Goal: Information Seeking & Learning: Find specific fact

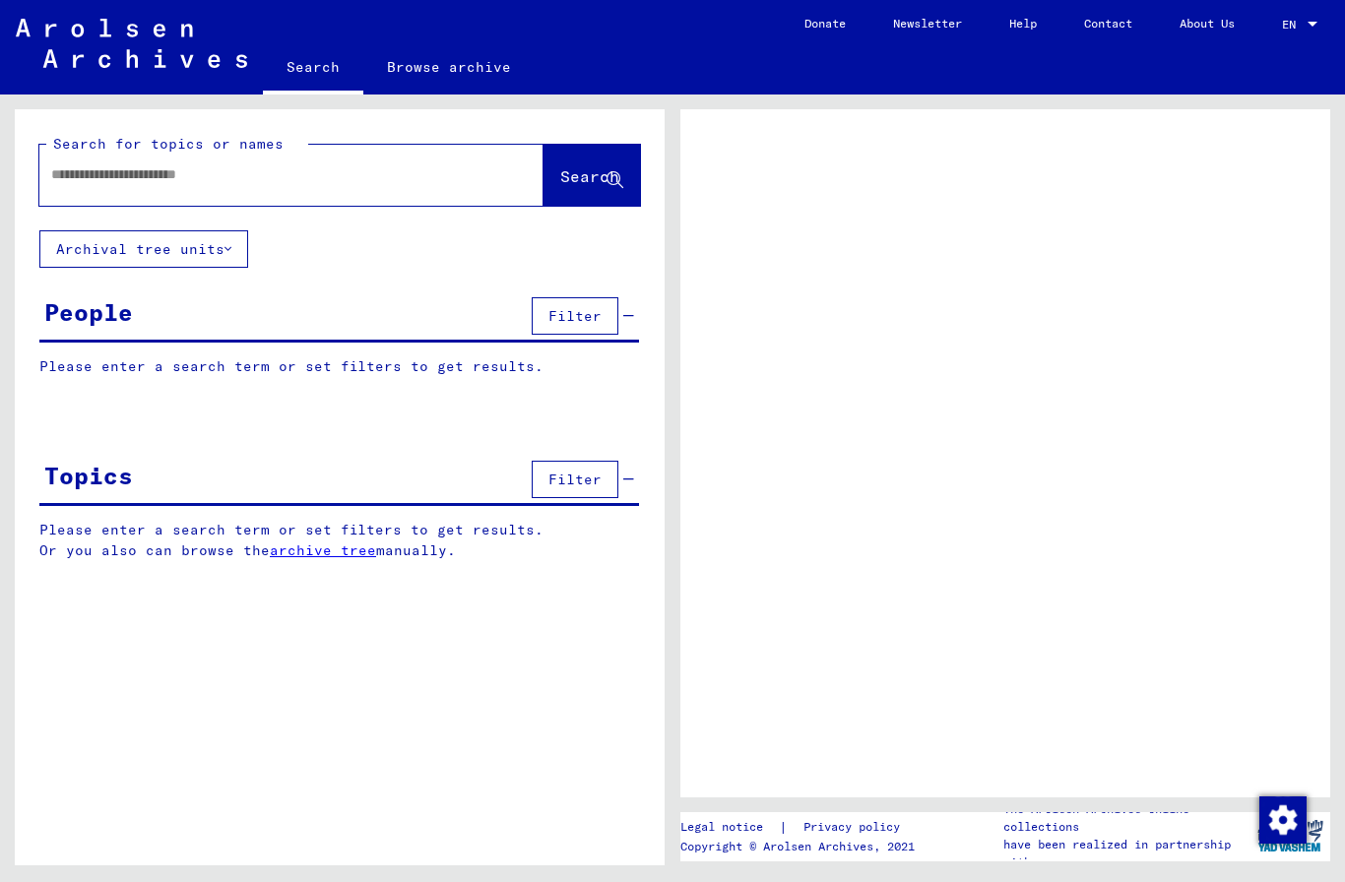
click at [395, 181] on input "text" at bounding box center [273, 174] width 445 height 21
click at [195, 255] on button "Archival tree units" at bounding box center [143, 248] width 209 height 37
click at [187, 231] on button "Archival tree units" at bounding box center [143, 248] width 209 height 37
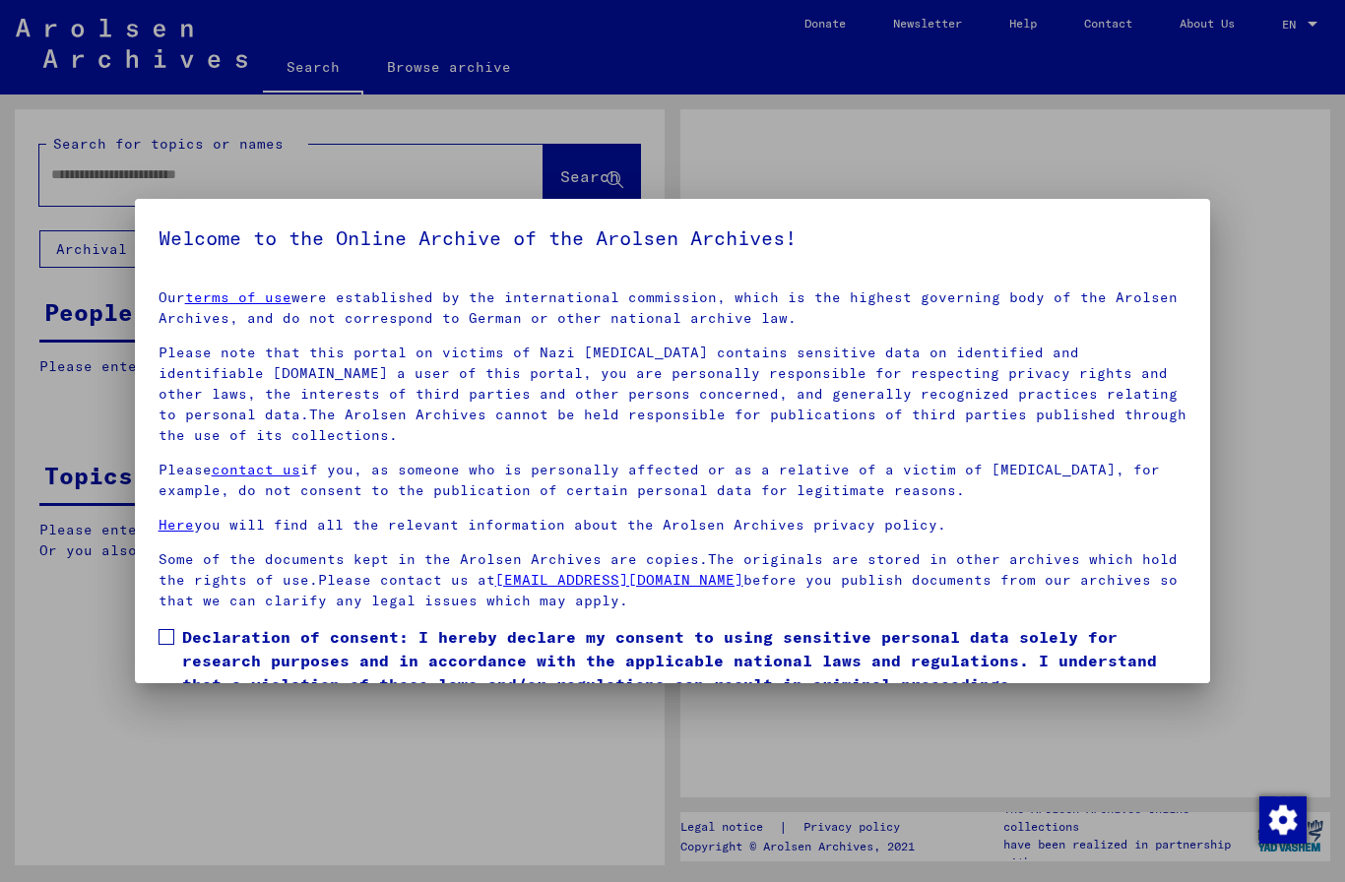
click at [223, 238] on h5 "Welcome to the Online Archive of the Arolsen Archives!" at bounding box center [672, 237] width 1029 height 31
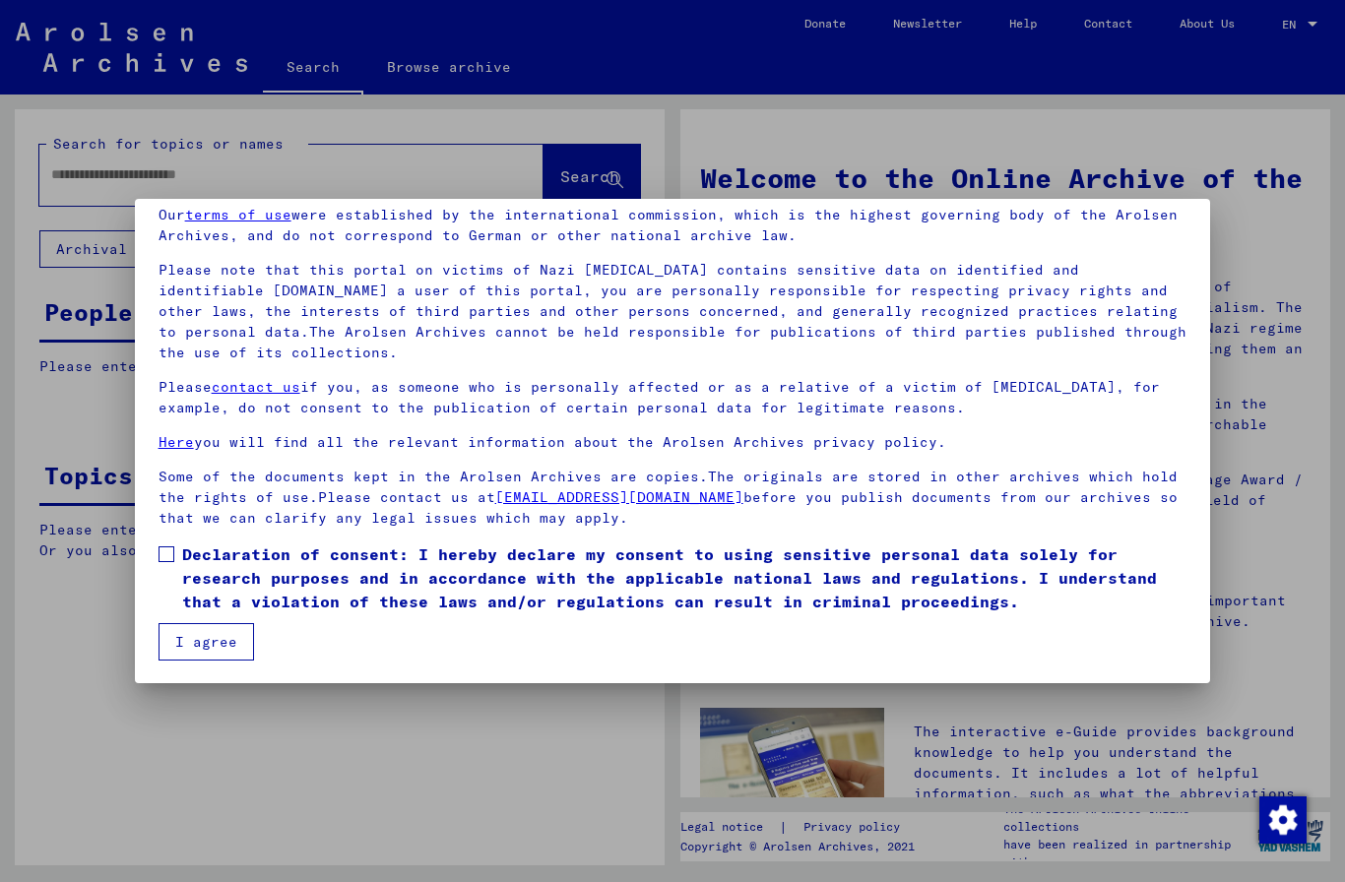
scroll to position [83, 0]
click at [169, 546] on span at bounding box center [166, 554] width 16 height 16
click at [228, 641] on button "I agree" at bounding box center [205, 641] width 95 height 37
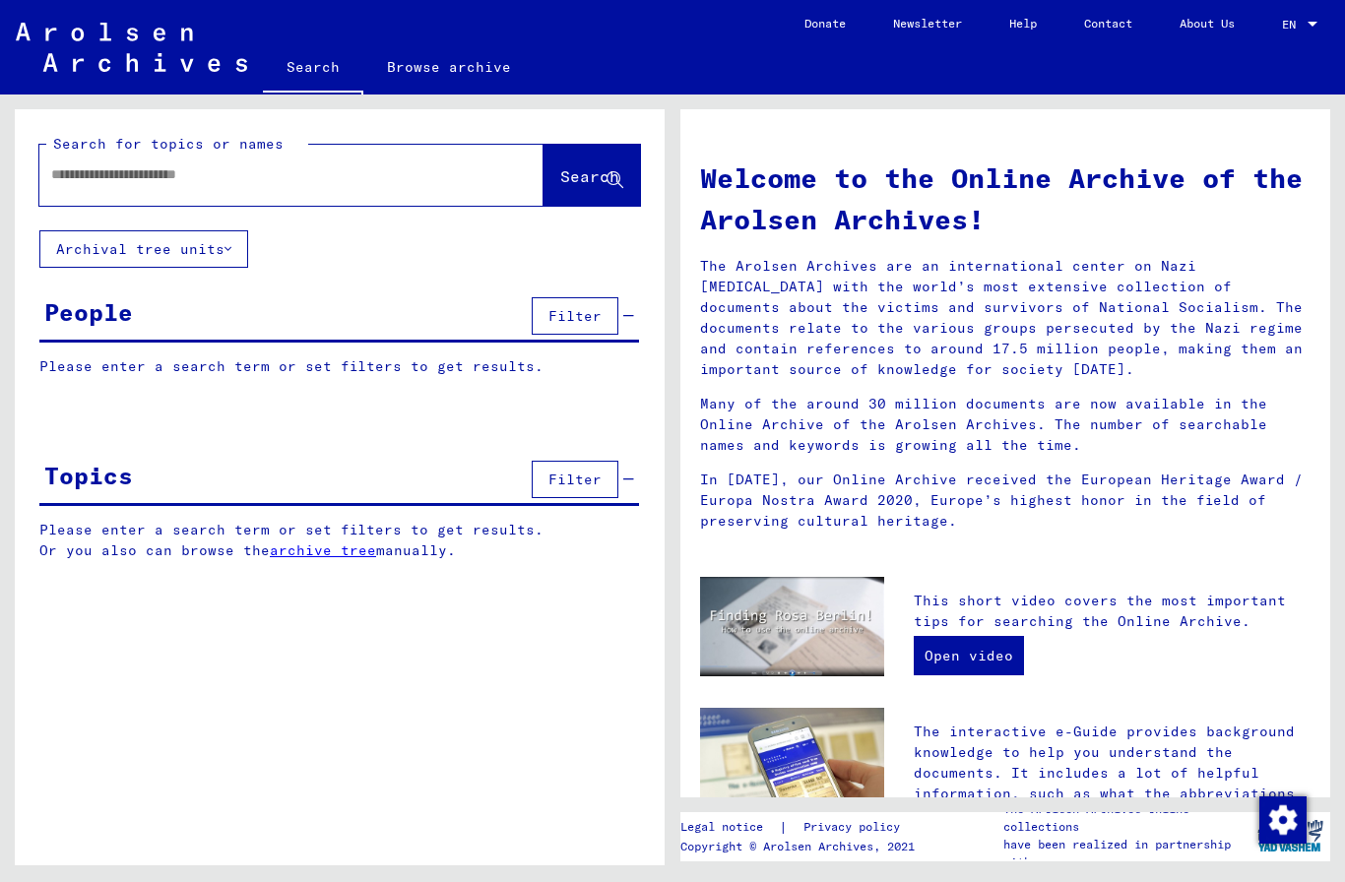
click at [183, 247] on button "Archival tree units" at bounding box center [143, 248] width 209 height 37
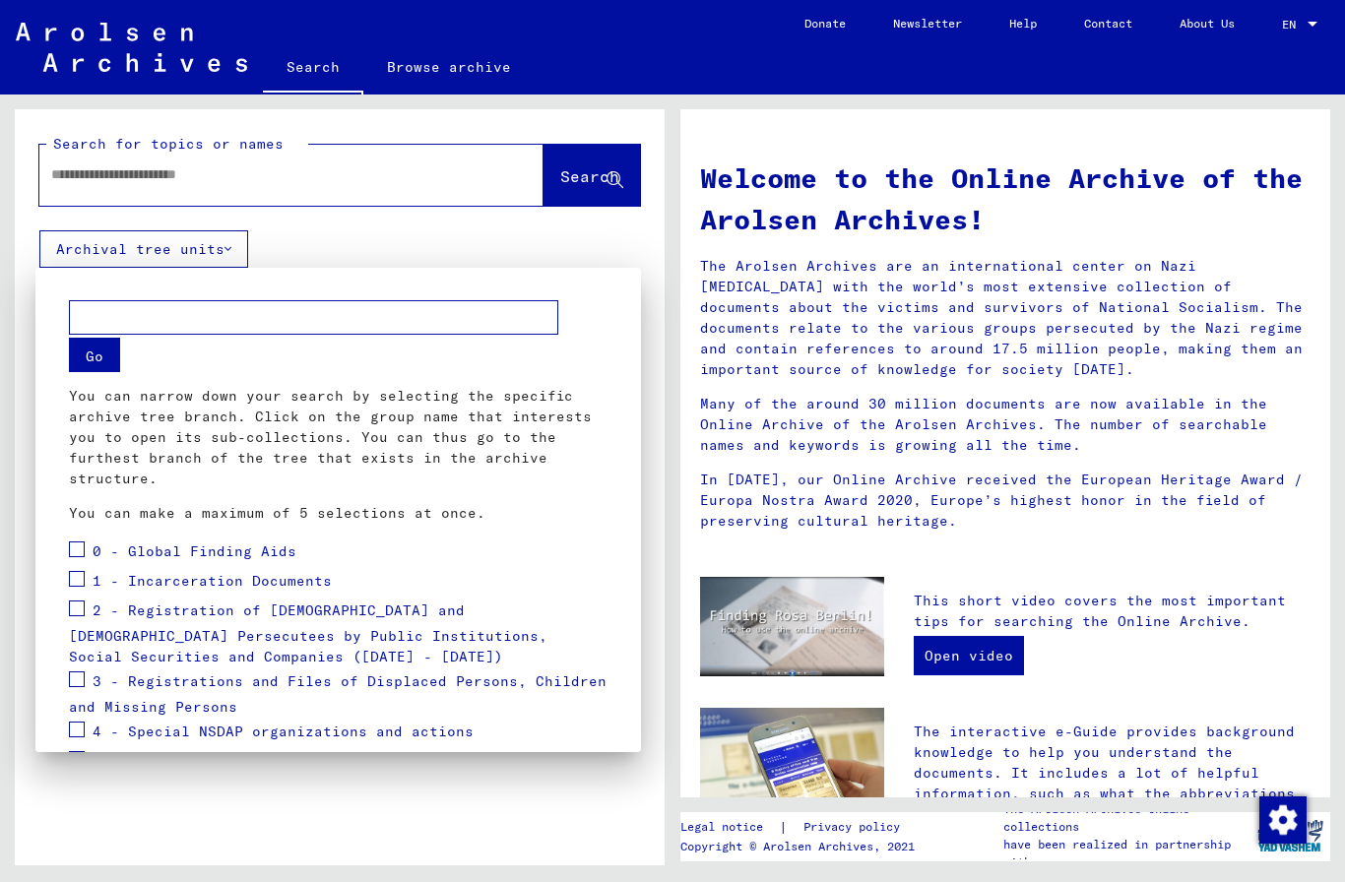
click at [113, 545] on span "0 - Global Finding Aids" at bounding box center [195, 551] width 204 height 18
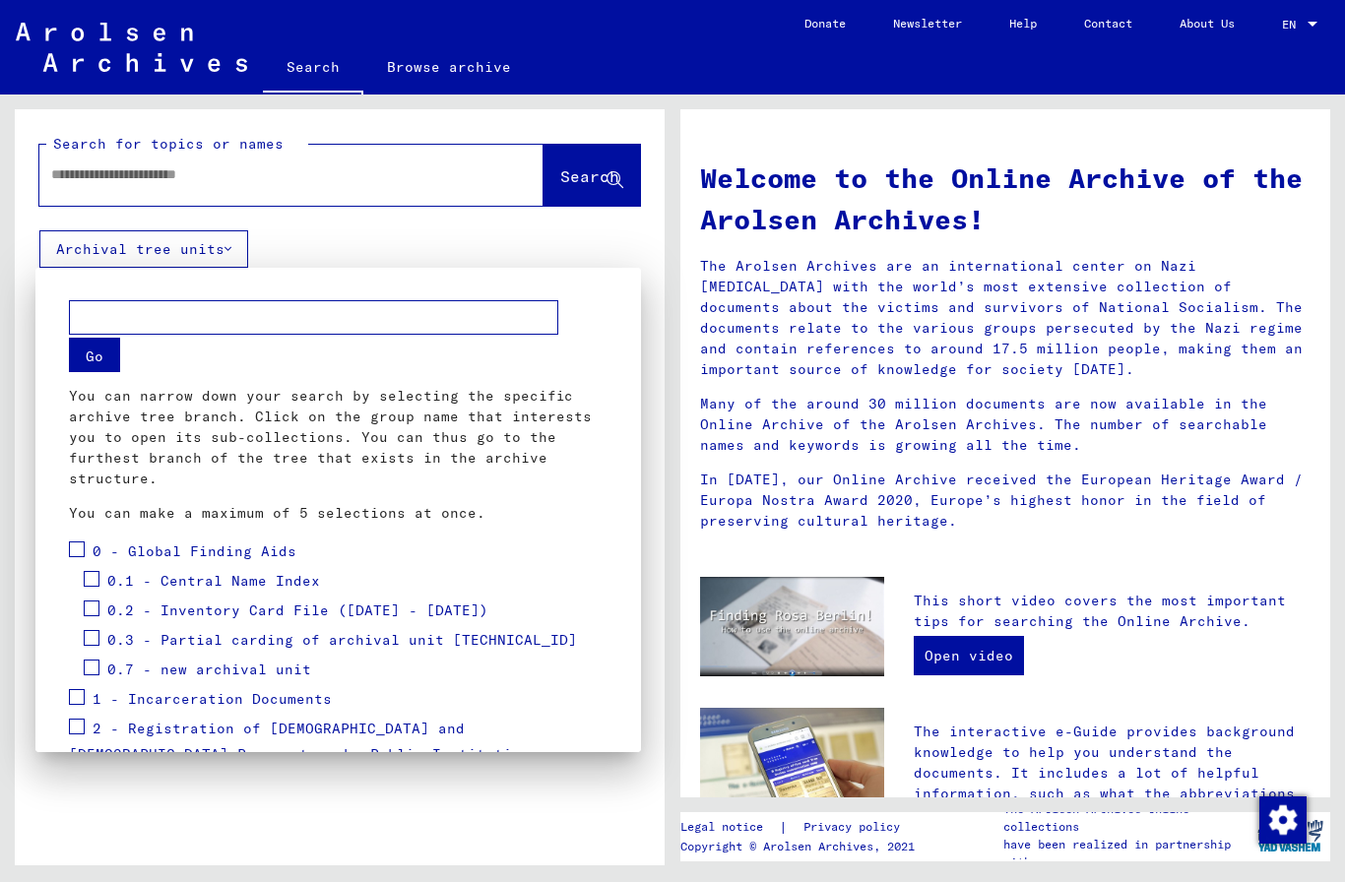
click at [96, 548] on span "0 - Global Finding Aids" at bounding box center [195, 551] width 204 height 18
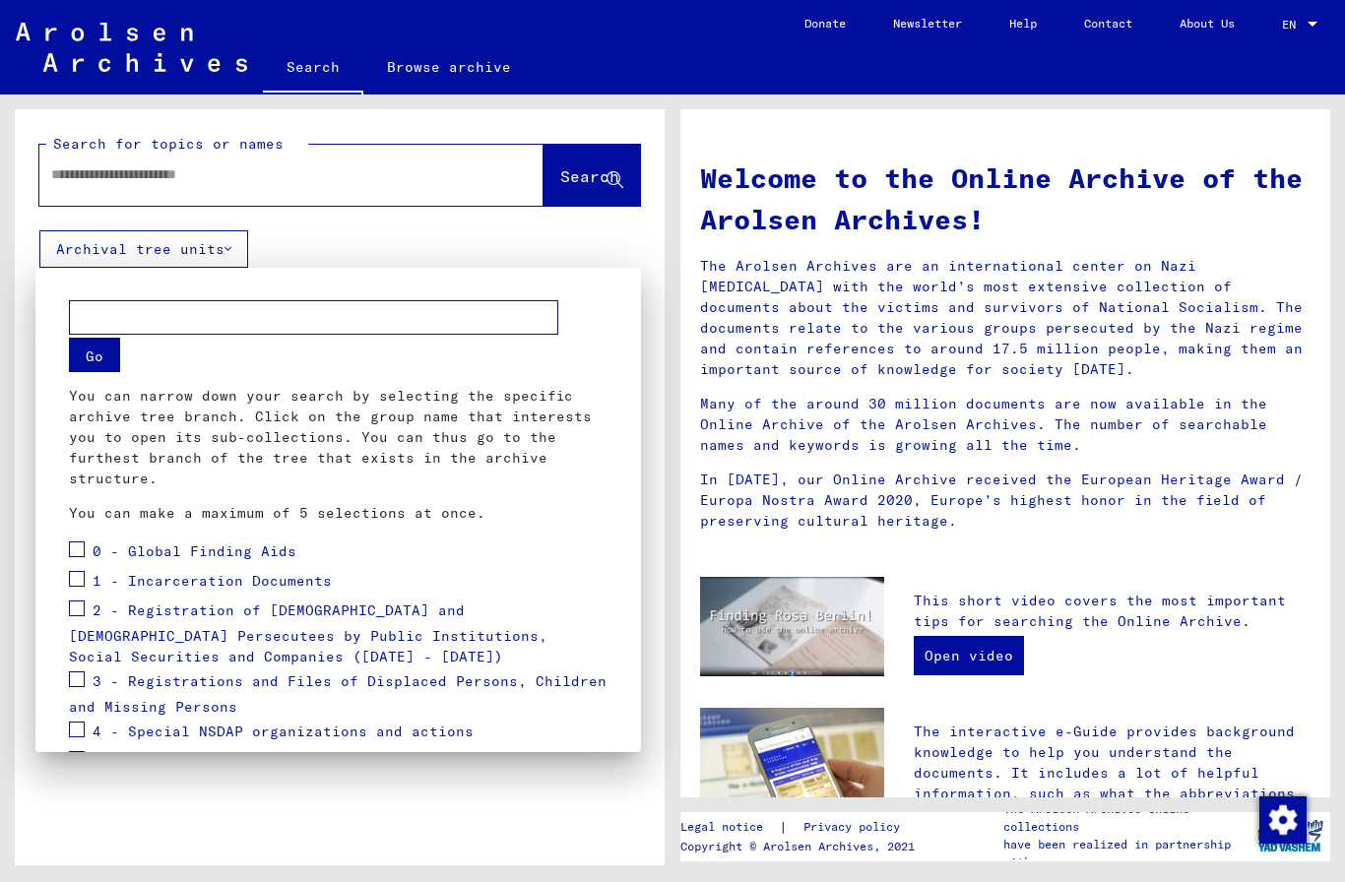
click at [82, 555] on span at bounding box center [77, 549] width 16 height 16
click at [80, 579] on span at bounding box center [77, 579] width 16 height 16
click at [82, 611] on span at bounding box center [77, 608] width 16 height 16
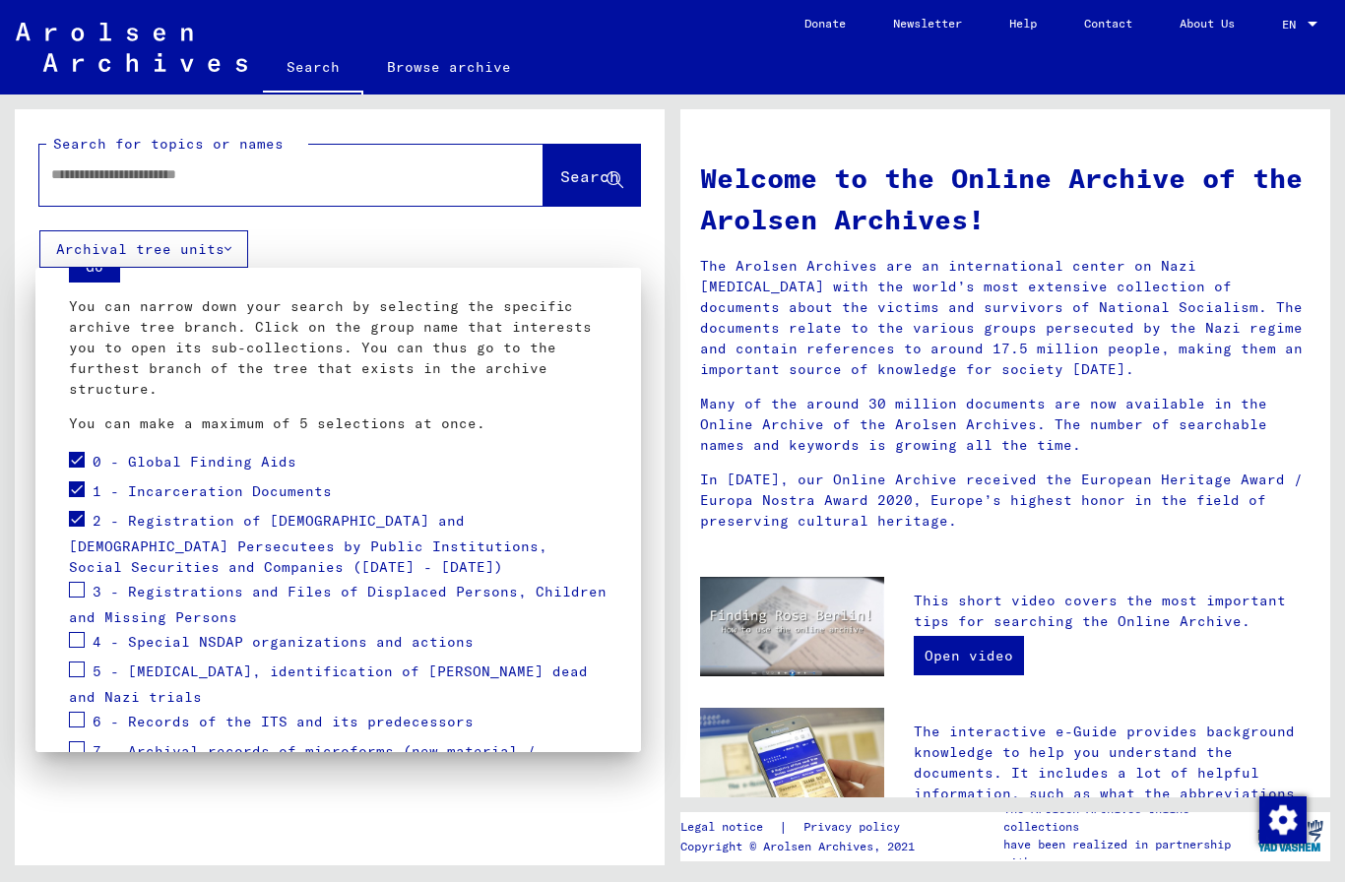
scroll to position [91, 0]
click at [77, 522] on span at bounding box center [77, 518] width 16 height 16
click at [81, 587] on span at bounding box center [77, 589] width 16 height 16
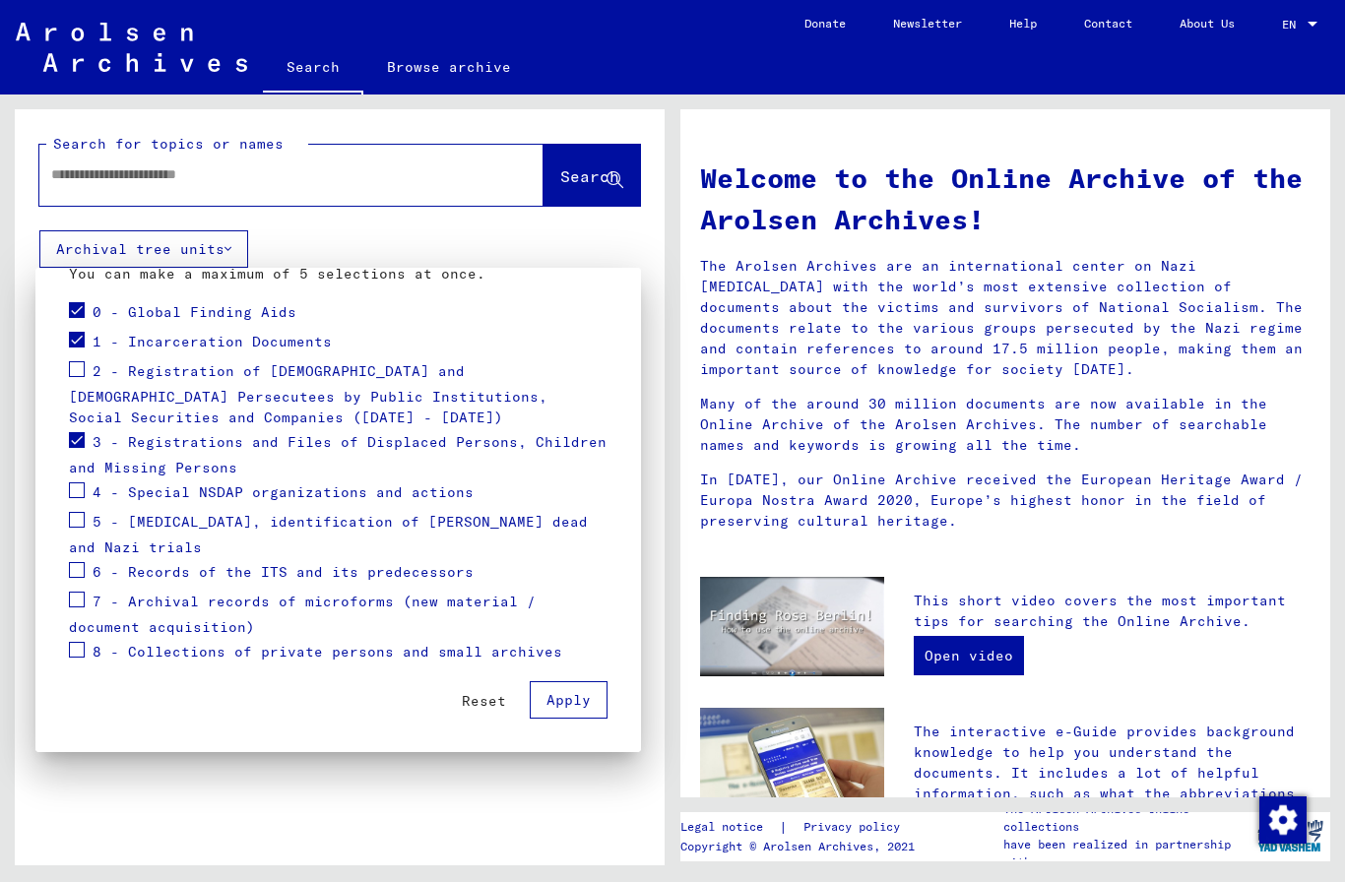
scroll to position [239, 0]
click at [73, 650] on span at bounding box center [77, 650] width 16 height 16
click at [84, 595] on span at bounding box center [77, 600] width 16 height 16
click at [73, 655] on span at bounding box center [77, 650] width 16 height 16
click at [81, 577] on span at bounding box center [77, 570] width 16 height 16
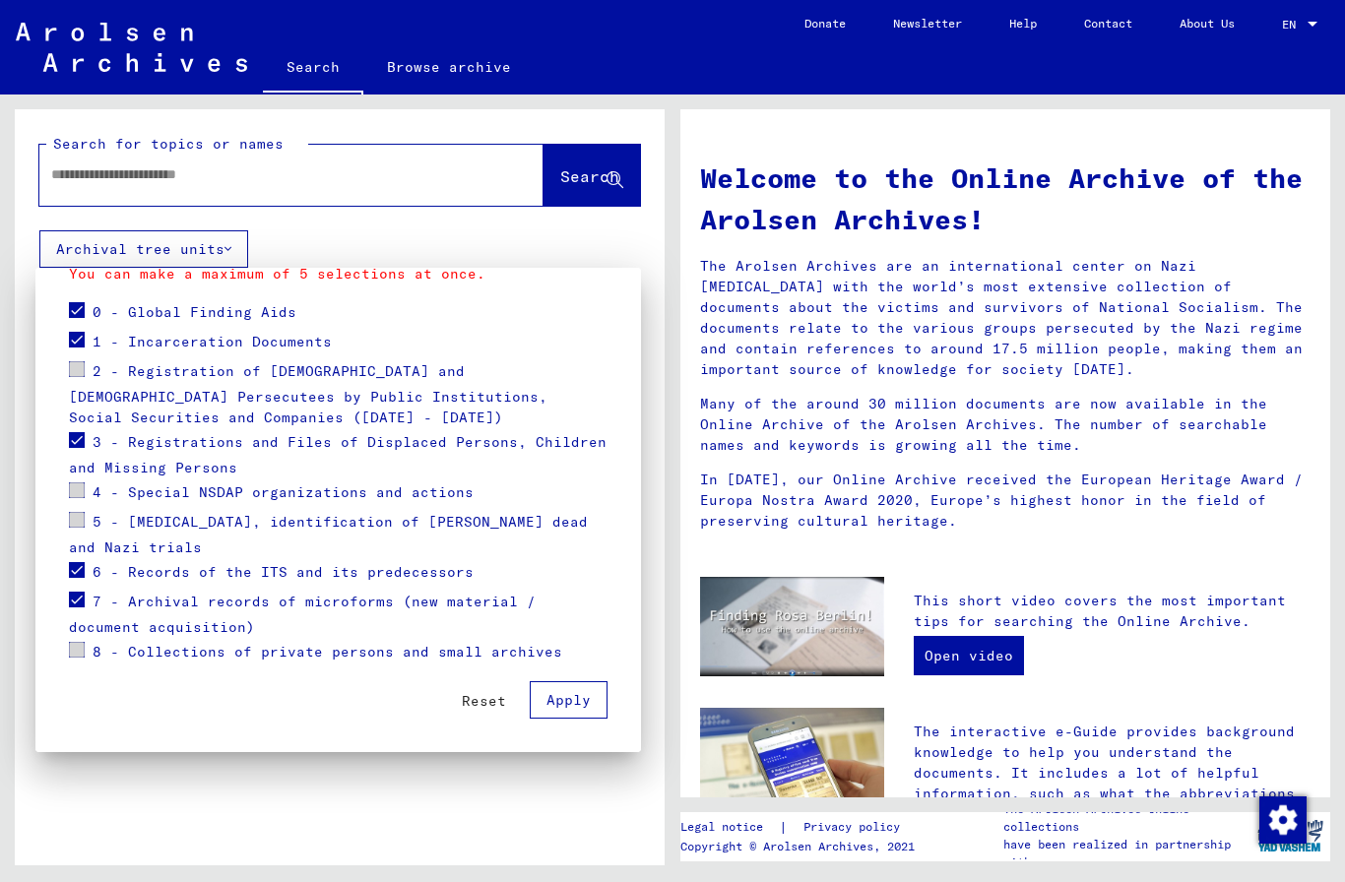
click at [571, 688] on button "Apply" at bounding box center [569, 699] width 78 height 37
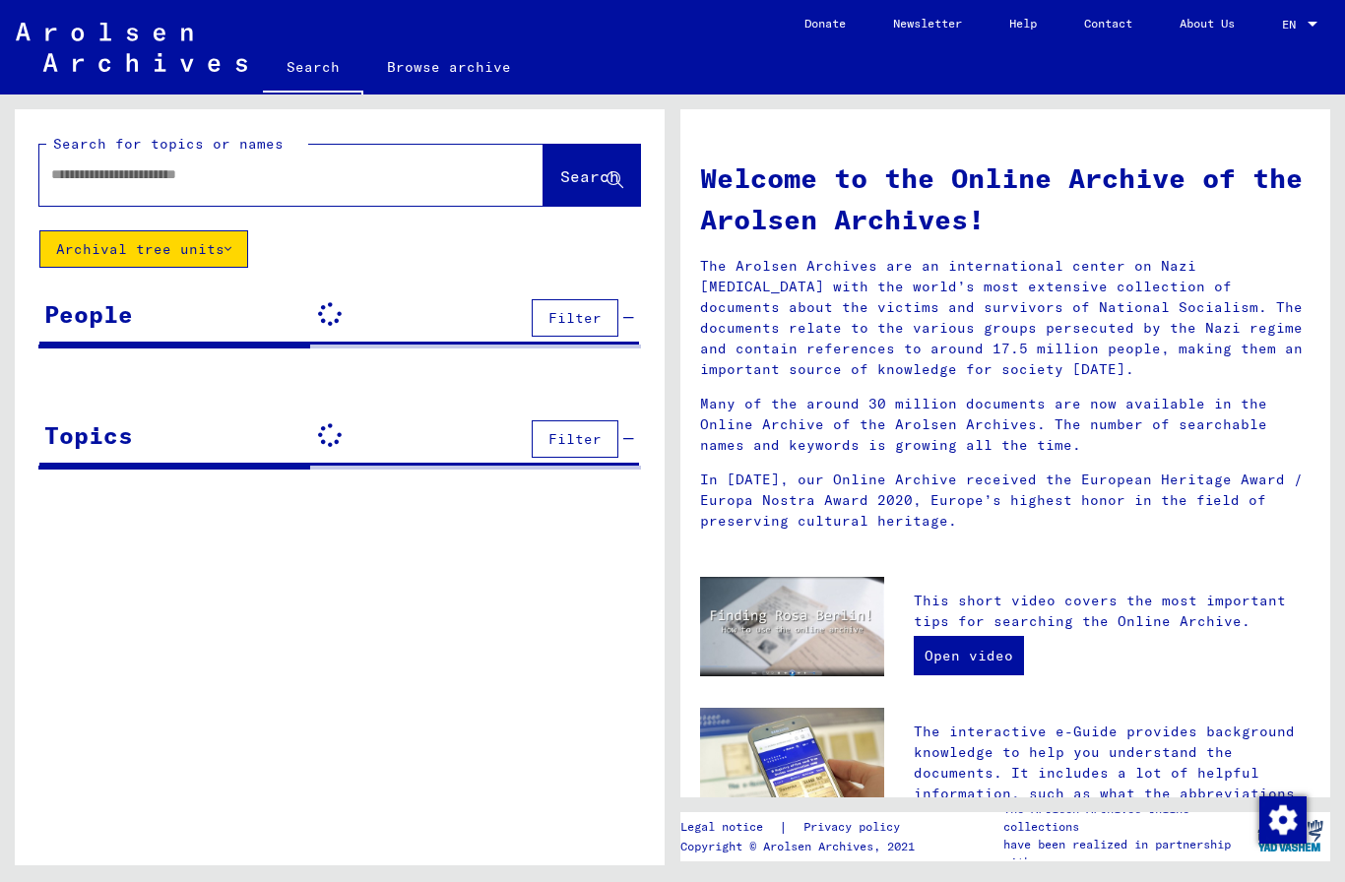
click at [366, 167] on input "text" at bounding box center [267, 174] width 433 height 21
click at [574, 188] on span "Search" at bounding box center [591, 177] width 63 height 21
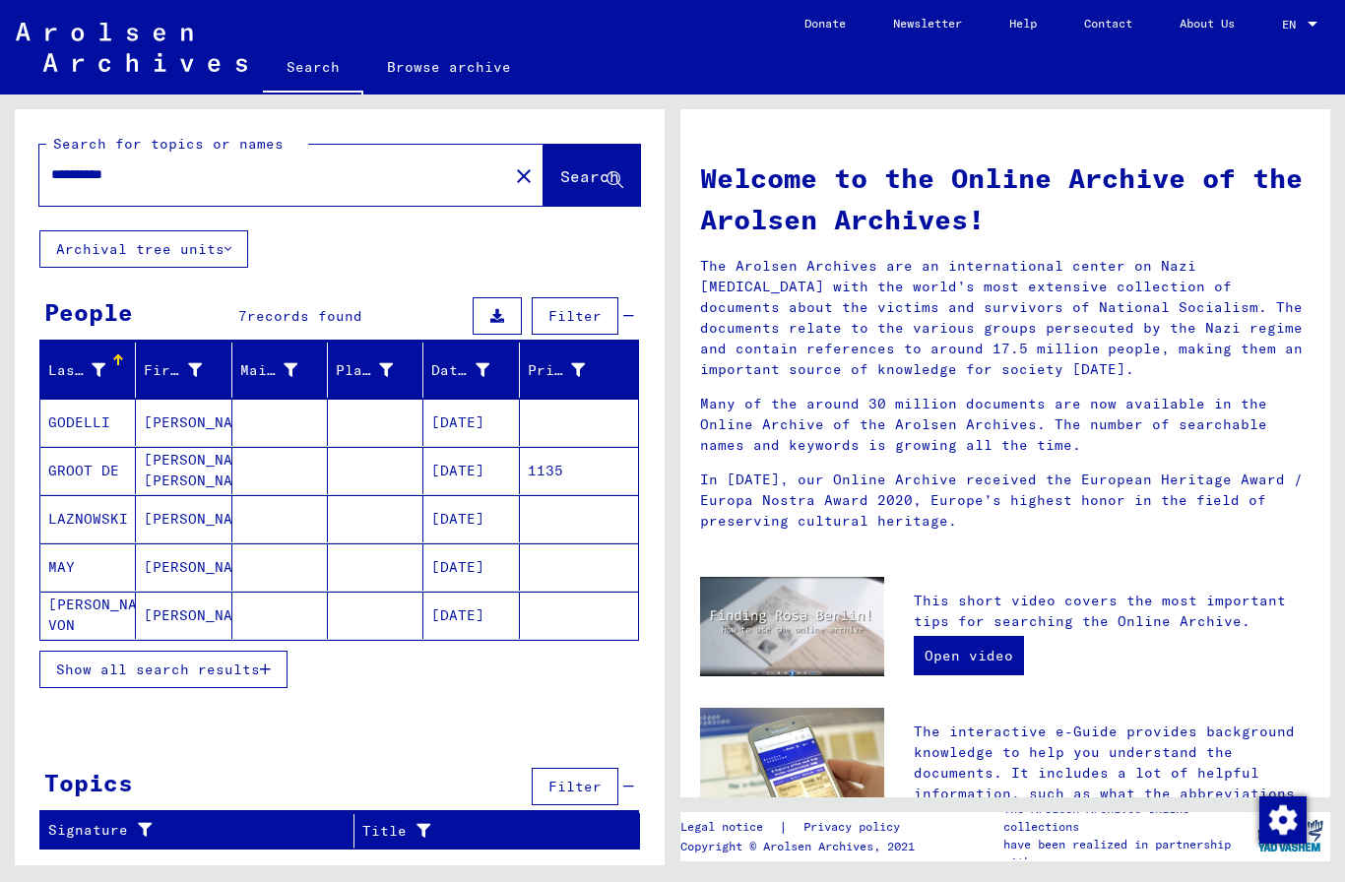
click at [154, 662] on span "Show all search results" at bounding box center [158, 669] width 204 height 18
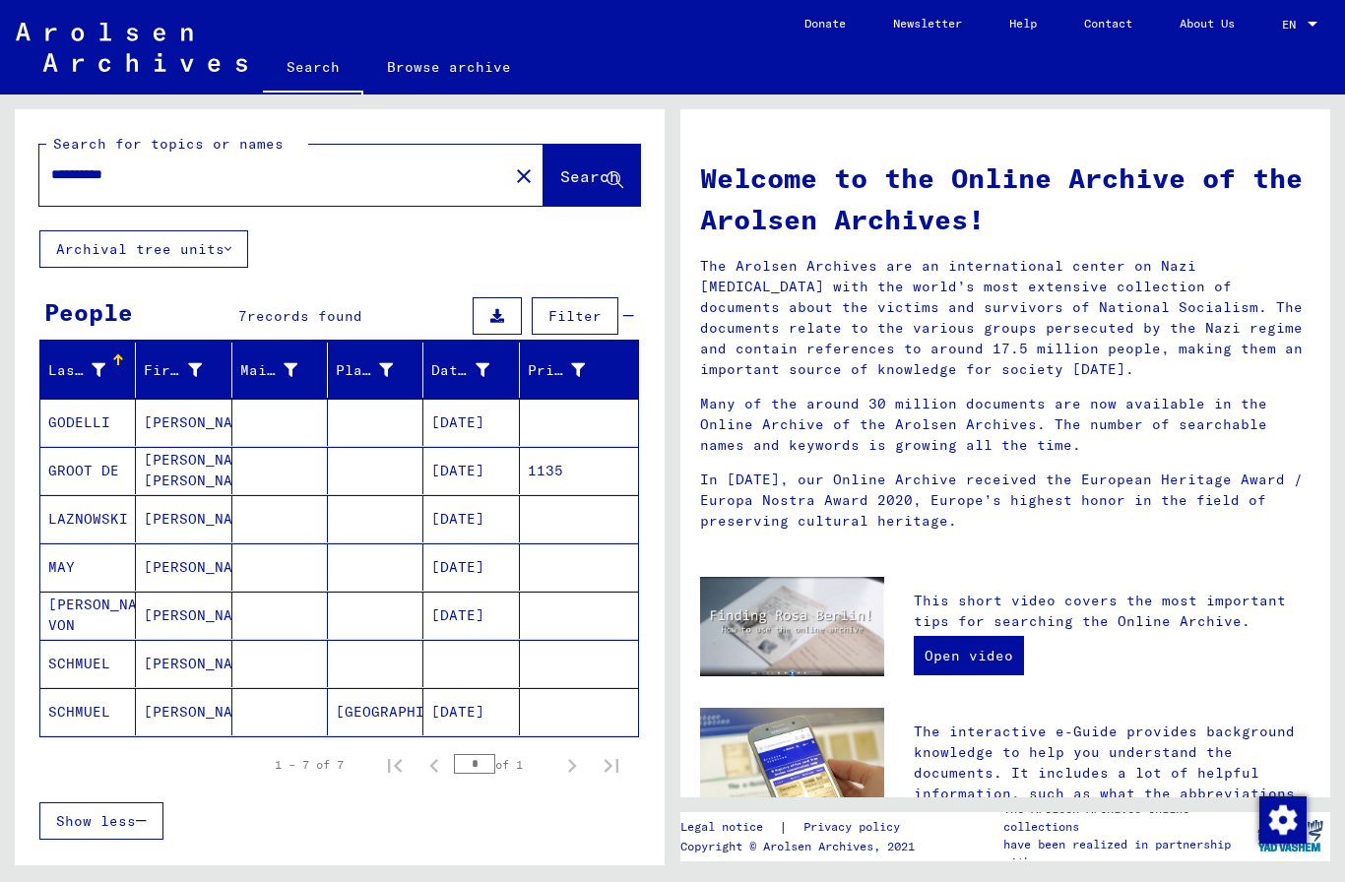
click at [87, 420] on mat-cell "GODELLI" at bounding box center [87, 422] width 95 height 47
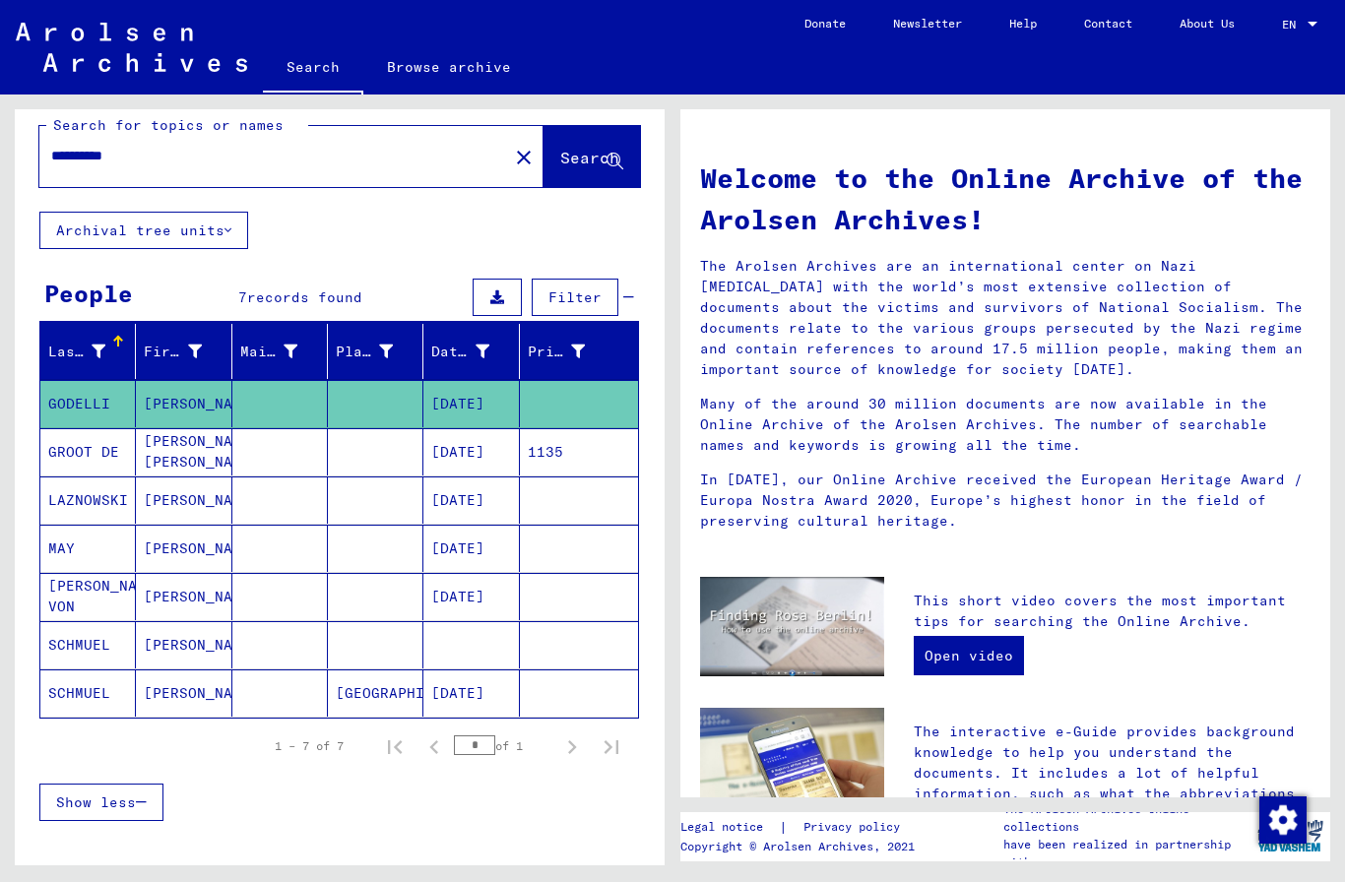
click at [201, 163] on input "**********" at bounding box center [267, 156] width 433 height 21
type input "*"
type input "********"
click at [569, 171] on button "Search" at bounding box center [591, 156] width 96 height 61
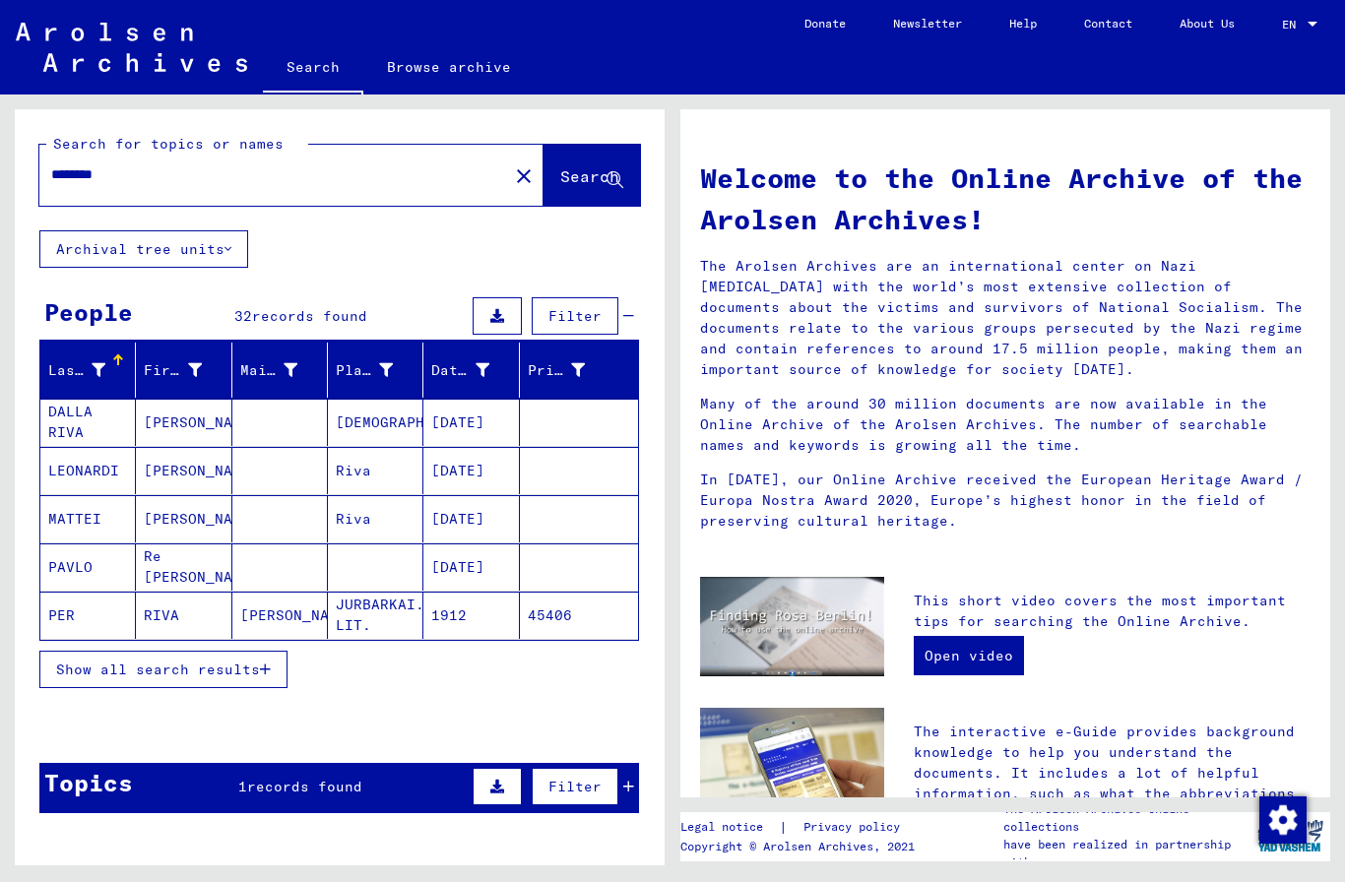
click at [210, 669] on span "Show all search results" at bounding box center [158, 669] width 204 height 18
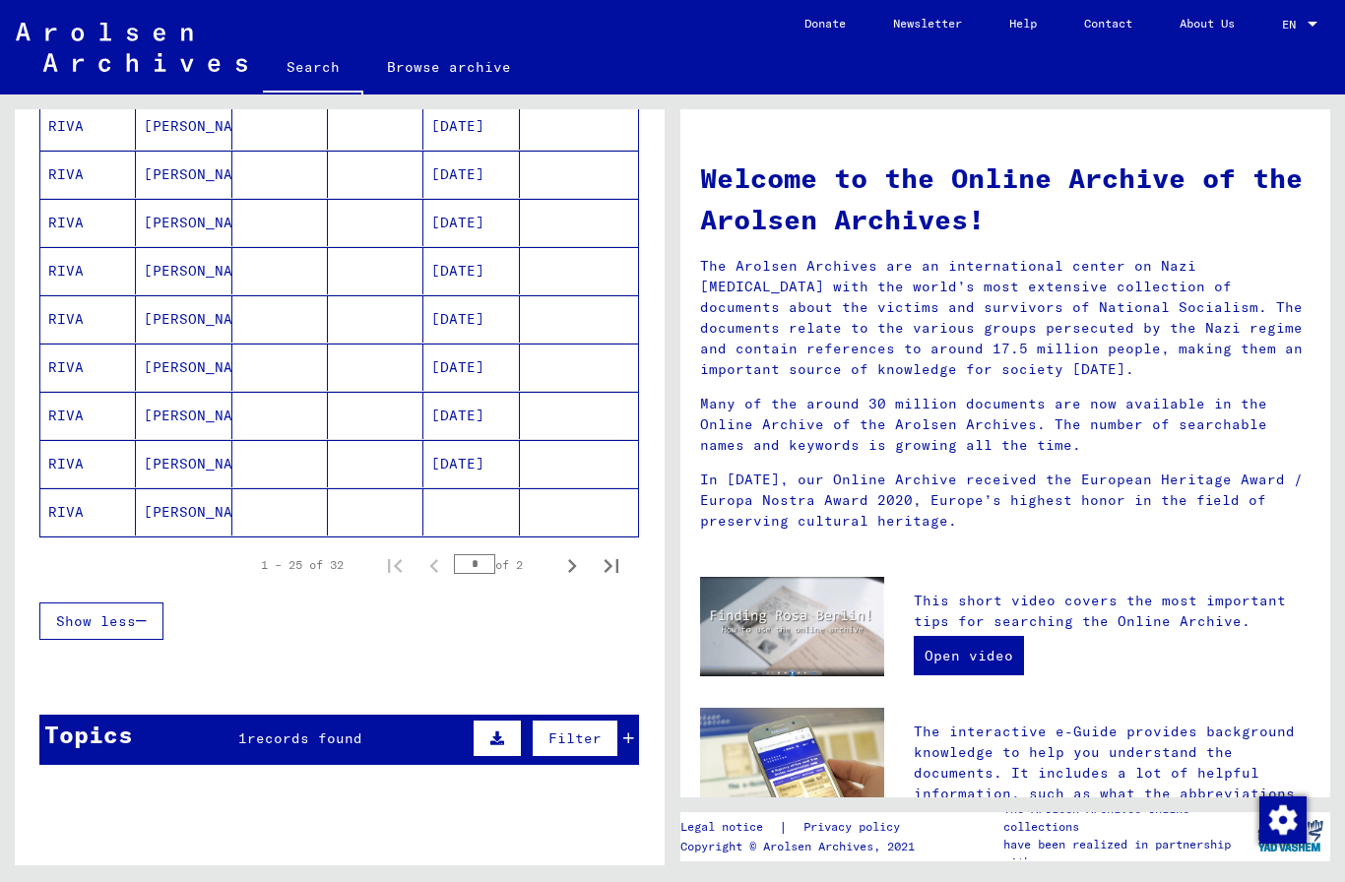
scroll to position [1067, 0]
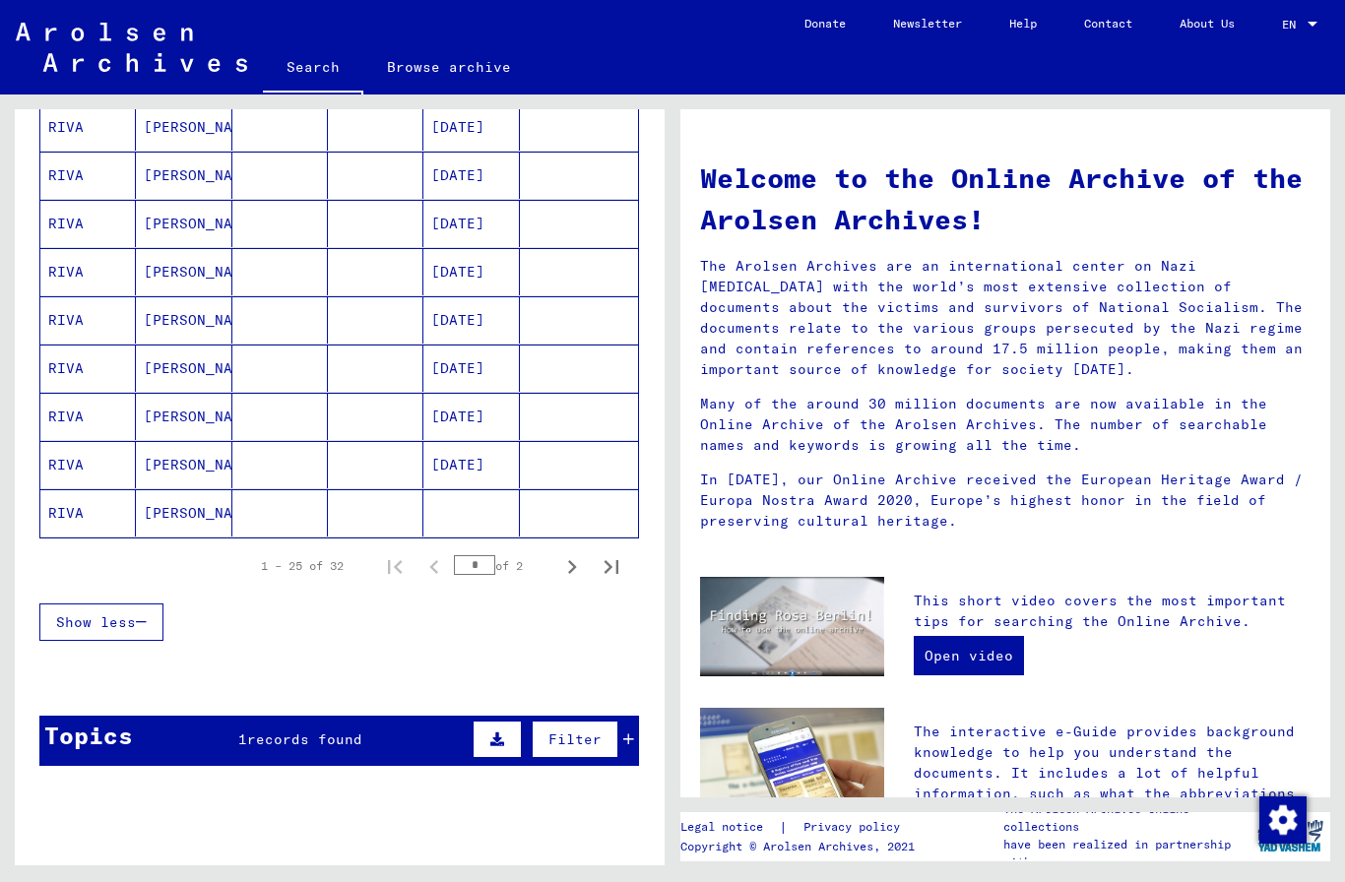
click at [565, 565] on icon "Next page" at bounding box center [572, 567] width 28 height 28
type input "*"
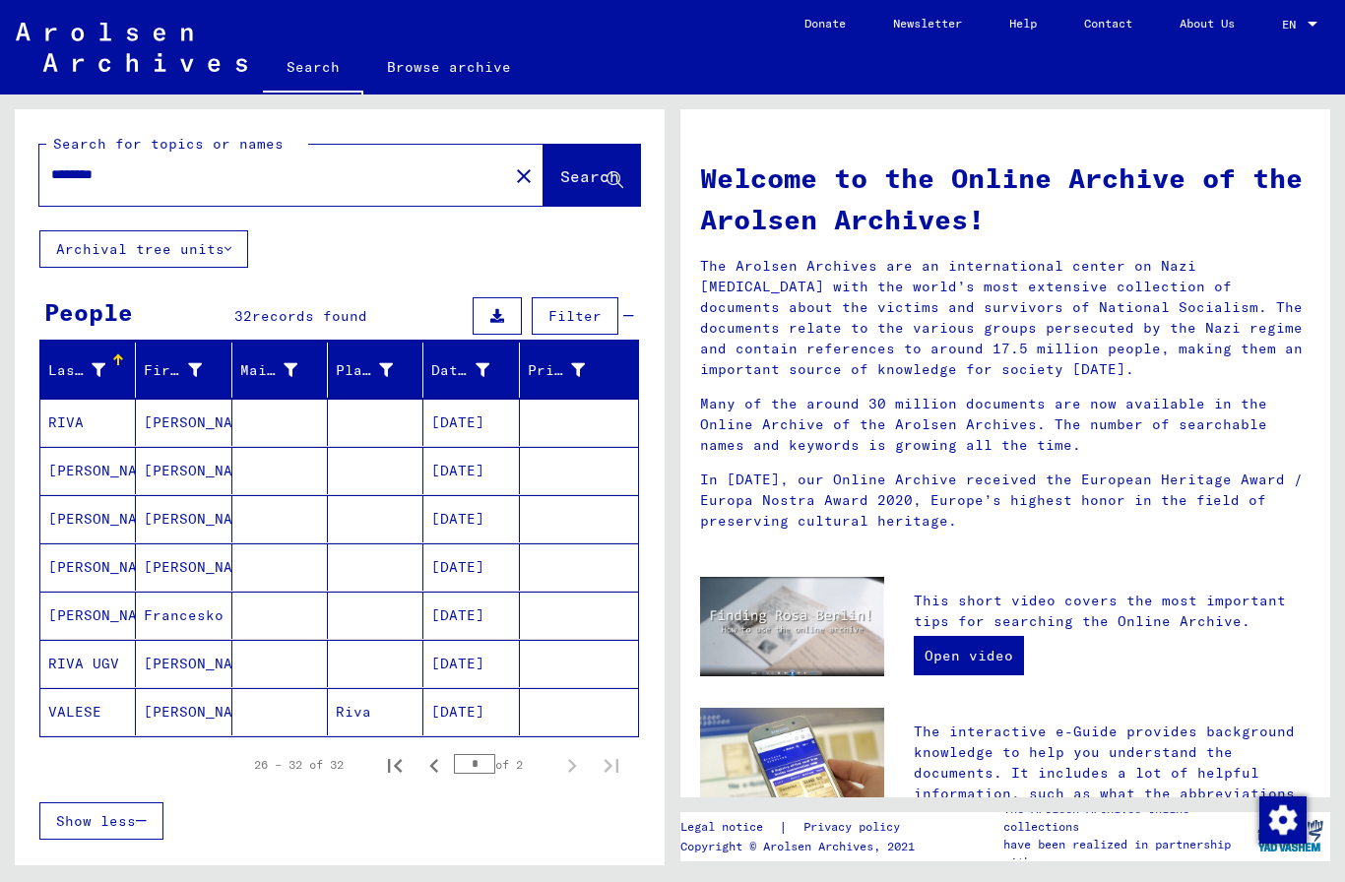
scroll to position [0, 0]
click at [269, 169] on input "********" at bounding box center [267, 174] width 433 height 21
click at [577, 182] on span "Search" at bounding box center [589, 176] width 59 height 20
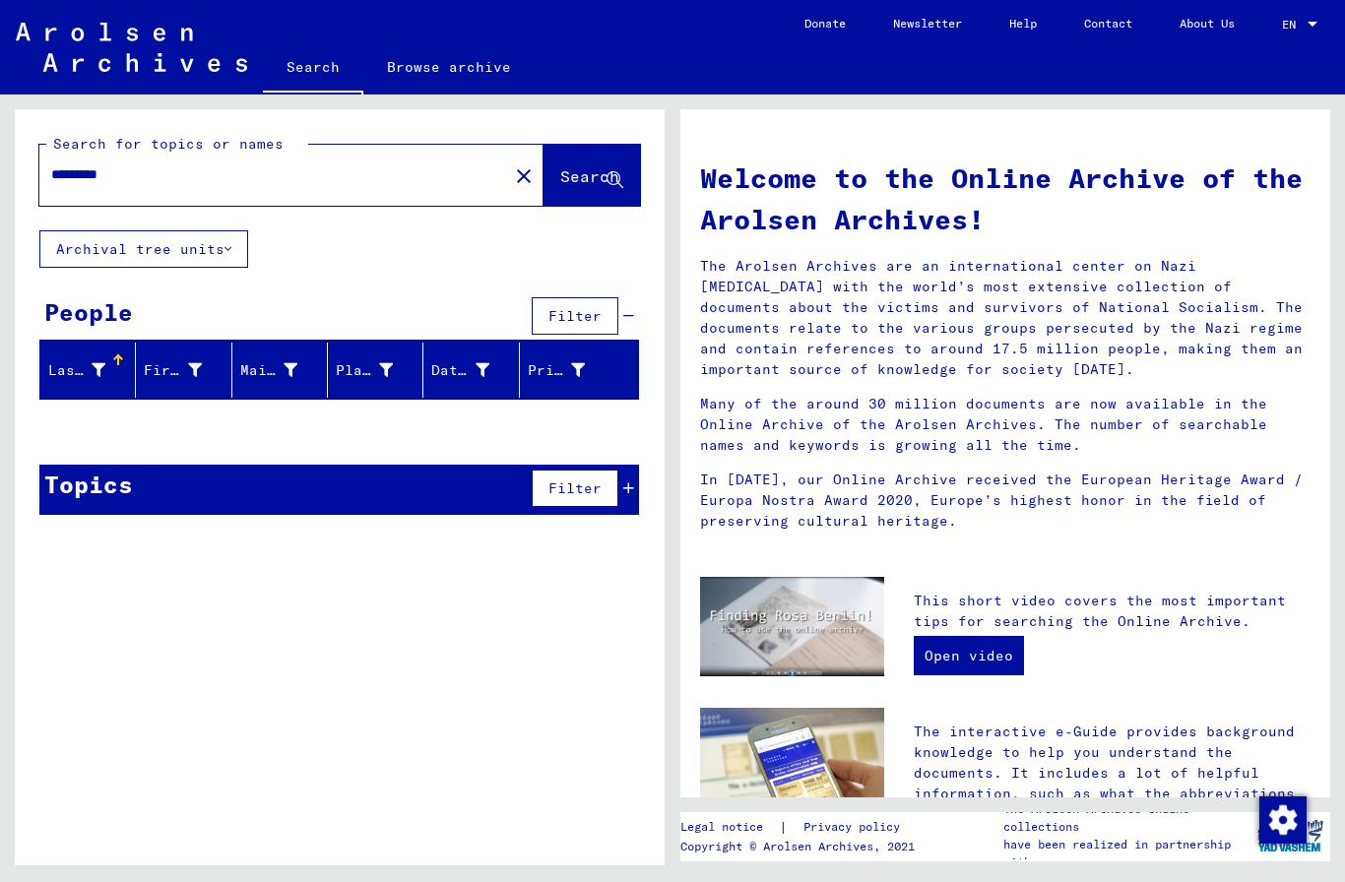
click at [379, 177] on input "*********" at bounding box center [267, 174] width 433 height 21
click at [274, 175] on input "**********" at bounding box center [267, 174] width 433 height 21
type input "*"
type input "**********"
click at [595, 156] on button "Search" at bounding box center [591, 175] width 96 height 61
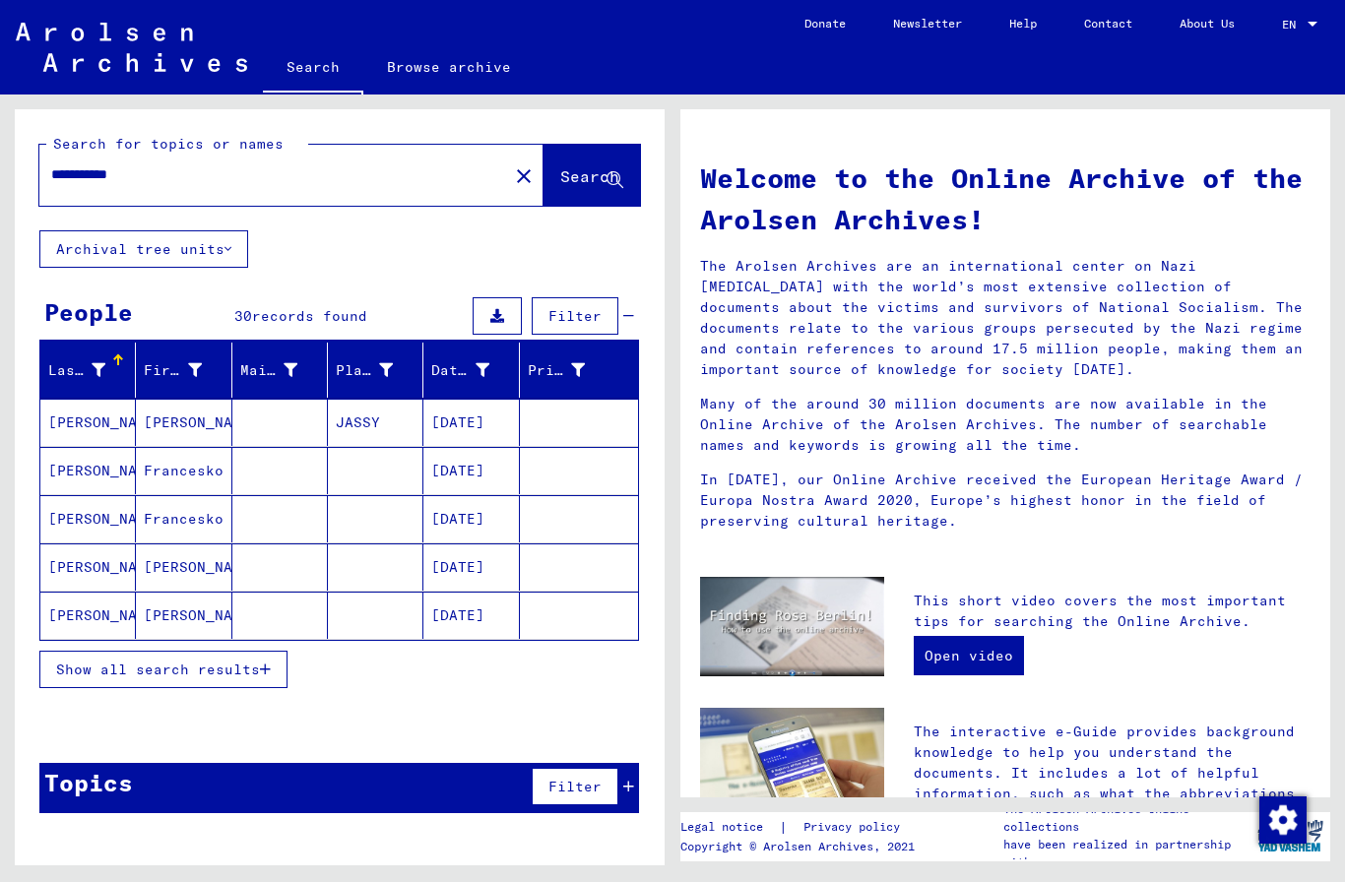
click at [242, 664] on span "Show all search results" at bounding box center [158, 669] width 204 height 18
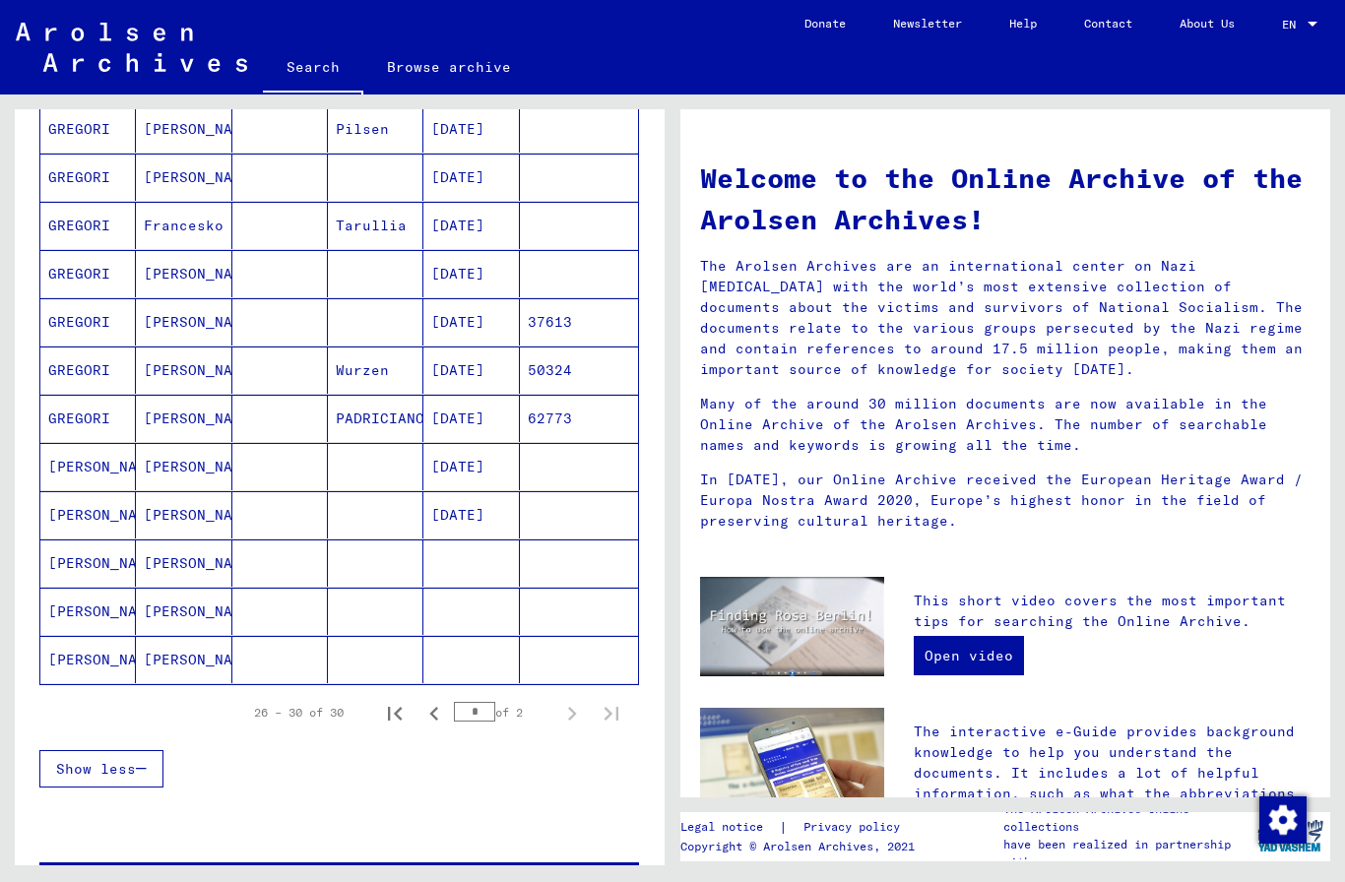
scroll to position [919, 0]
click at [420, 720] on icon "Previous page" at bounding box center [434, 715] width 28 height 28
type input "*"
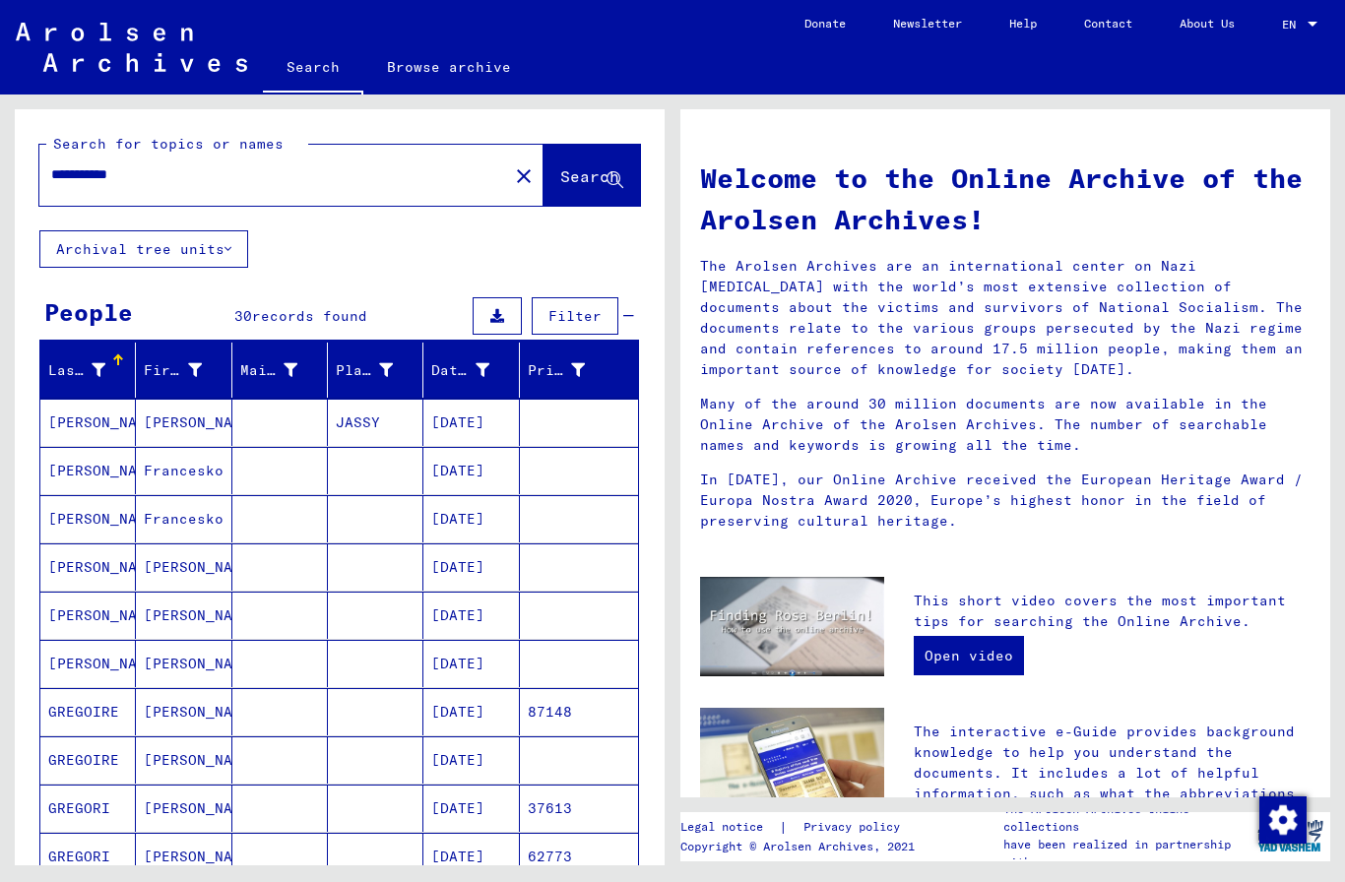
scroll to position [0, 0]
click at [512, 167] on mat-icon "close" at bounding box center [524, 176] width 24 height 24
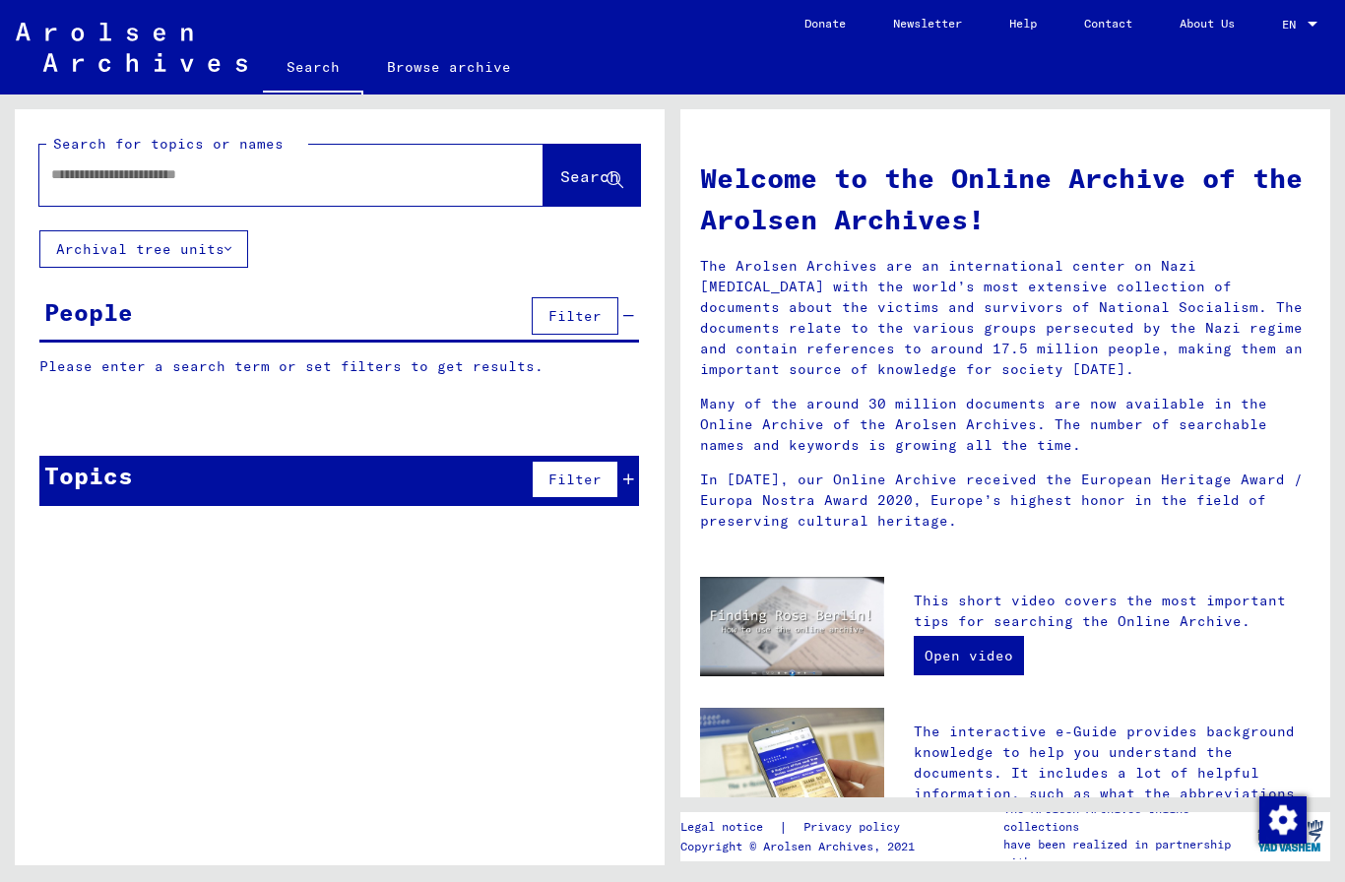
click at [421, 171] on input "text" at bounding box center [267, 174] width 433 height 21
type input "*******"
click at [593, 182] on span "Search" at bounding box center [589, 176] width 59 height 20
click at [583, 166] on span "Search" at bounding box center [589, 176] width 59 height 20
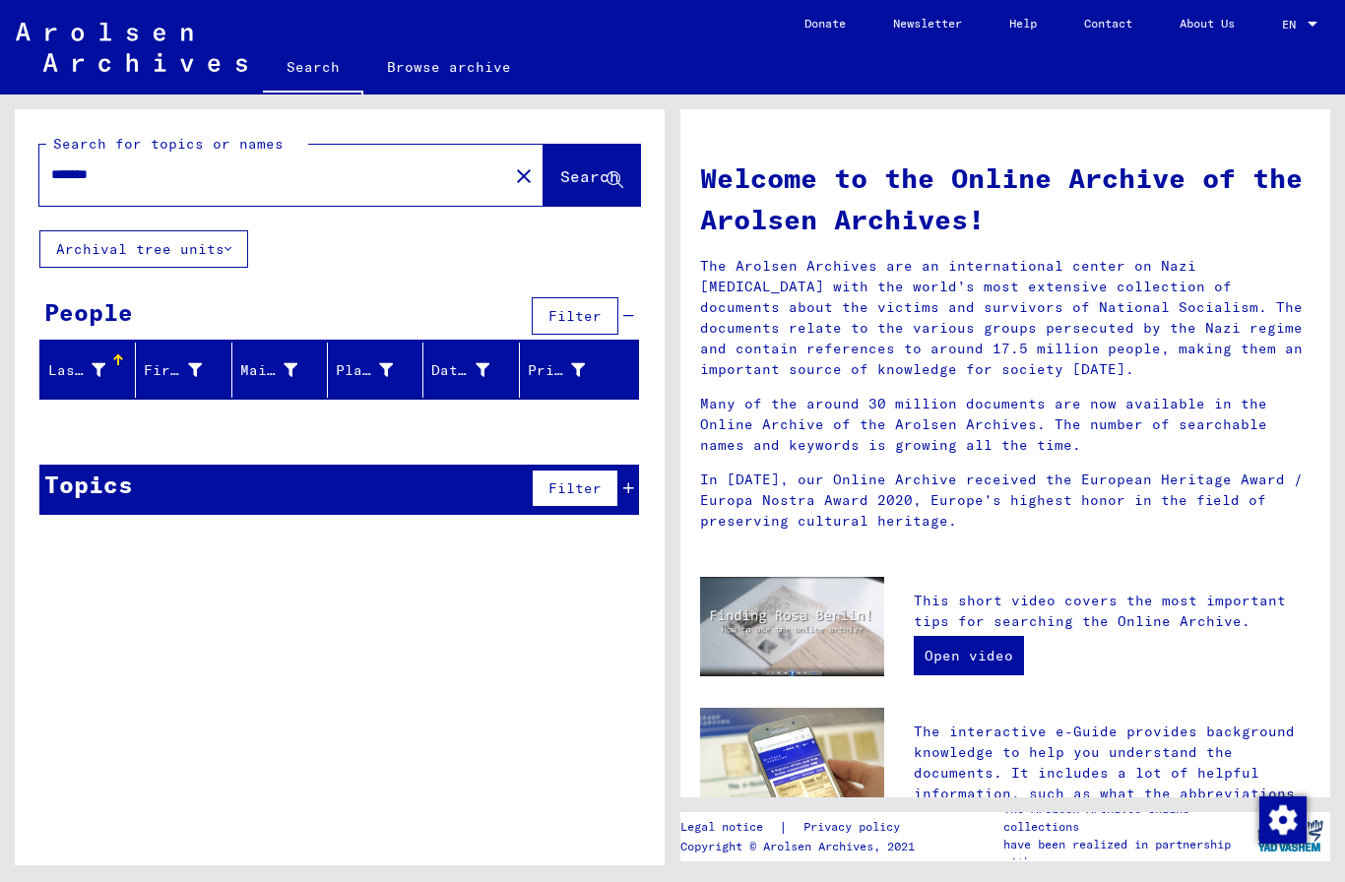
click at [89, 246] on button "Archival tree units" at bounding box center [143, 248] width 209 height 37
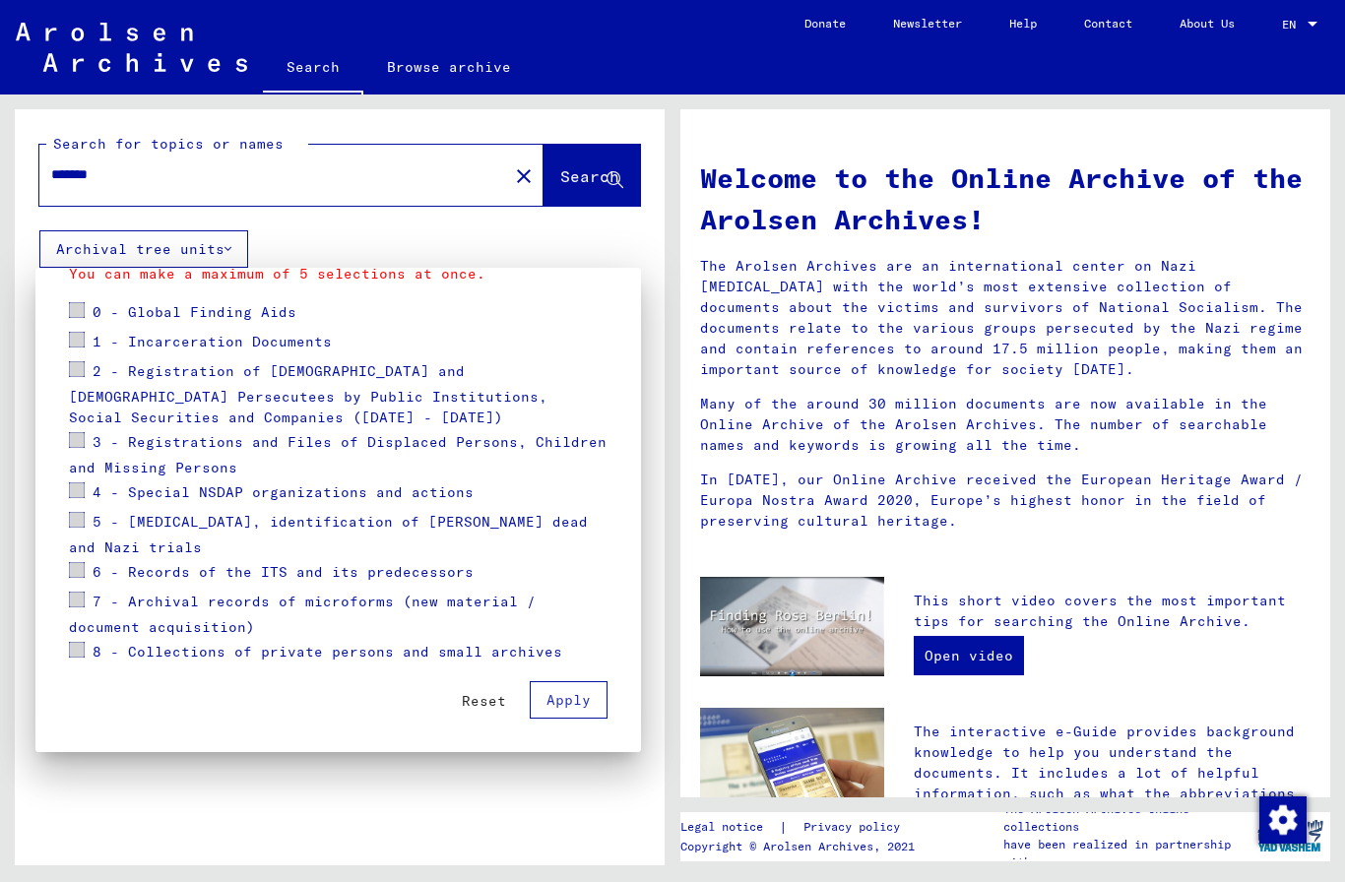
scroll to position [239, 0]
click at [481, 696] on span "Reset" at bounding box center [484, 701] width 44 height 18
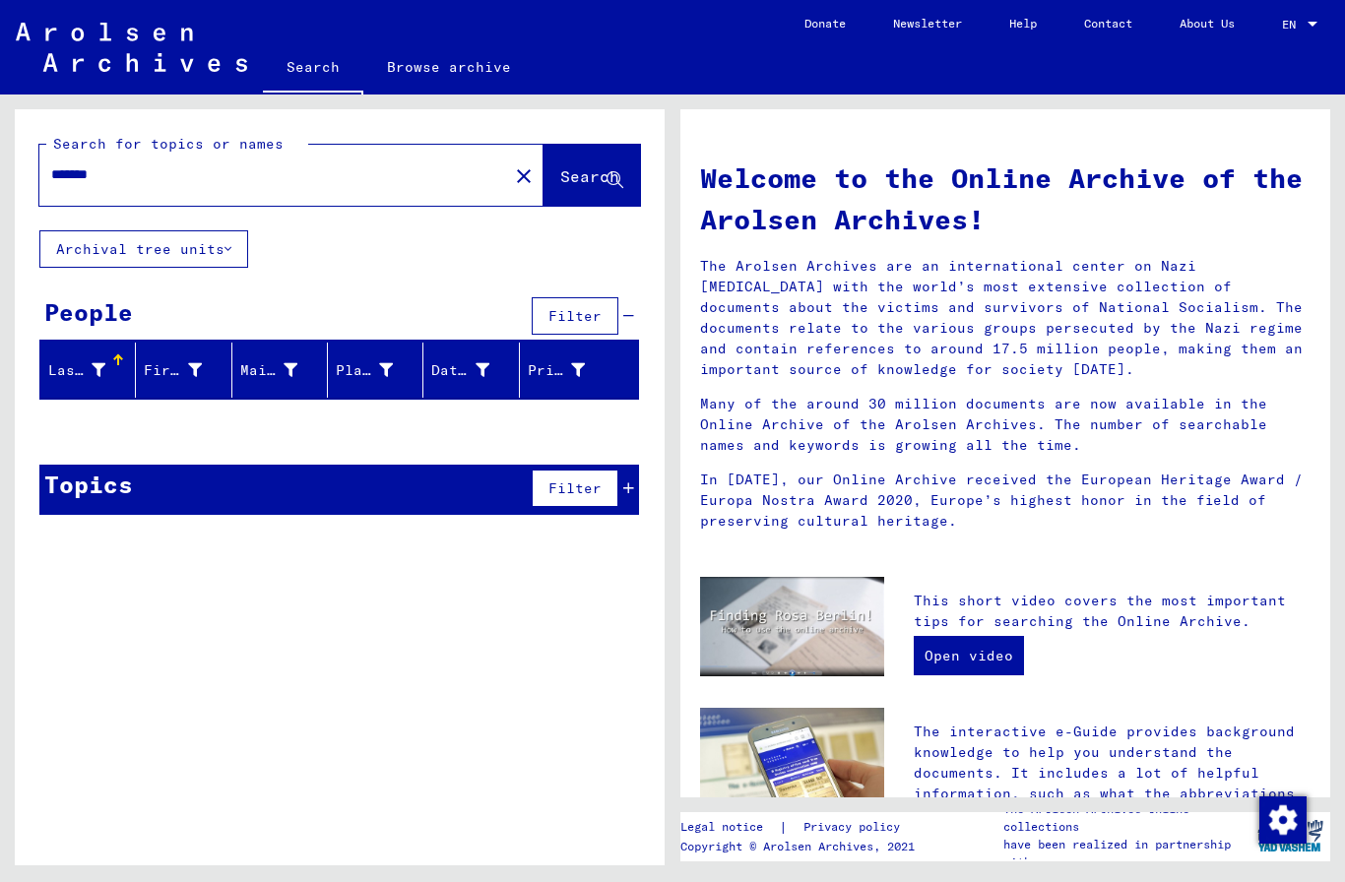
click at [581, 313] on span "Filter" at bounding box center [574, 316] width 53 height 18
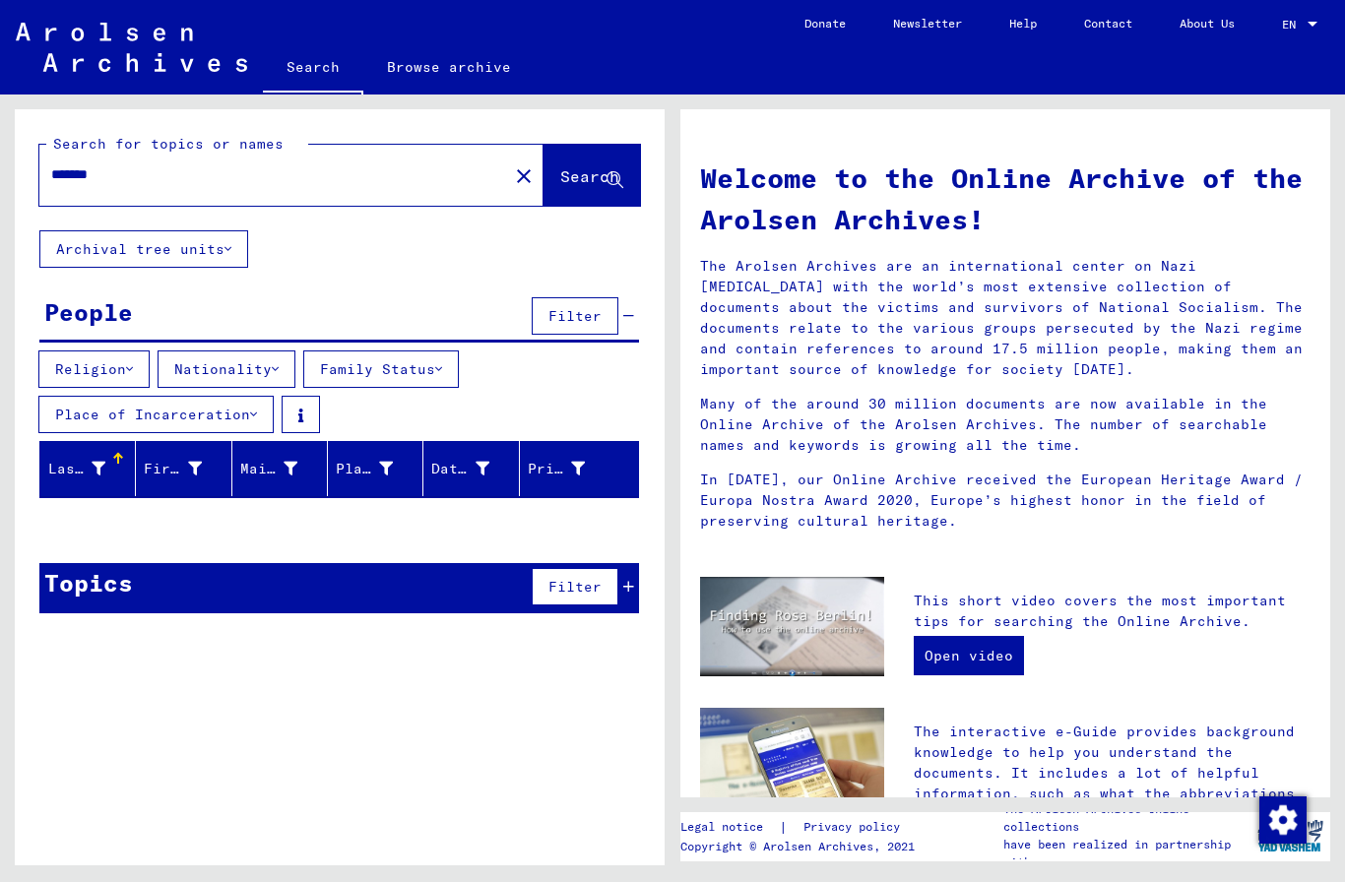
click at [203, 263] on button "Archival tree units" at bounding box center [143, 248] width 209 height 37
